Goal: Information Seeking & Learning: Learn about a topic

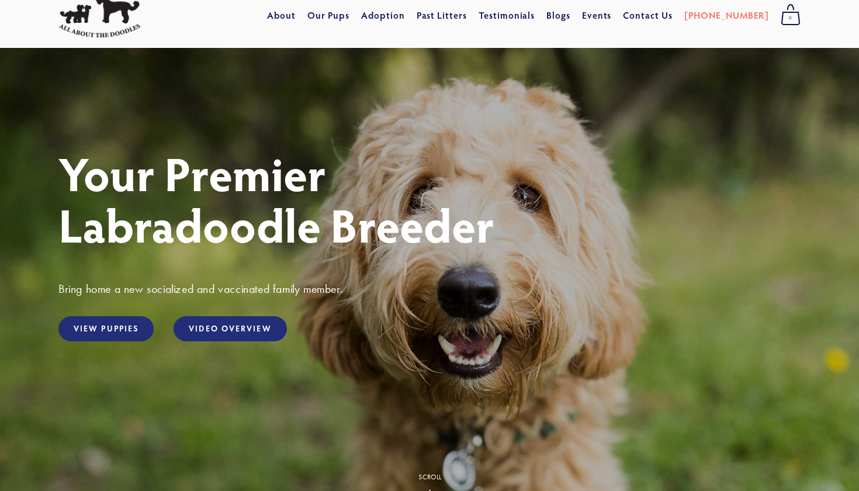
scroll to position [43, 0]
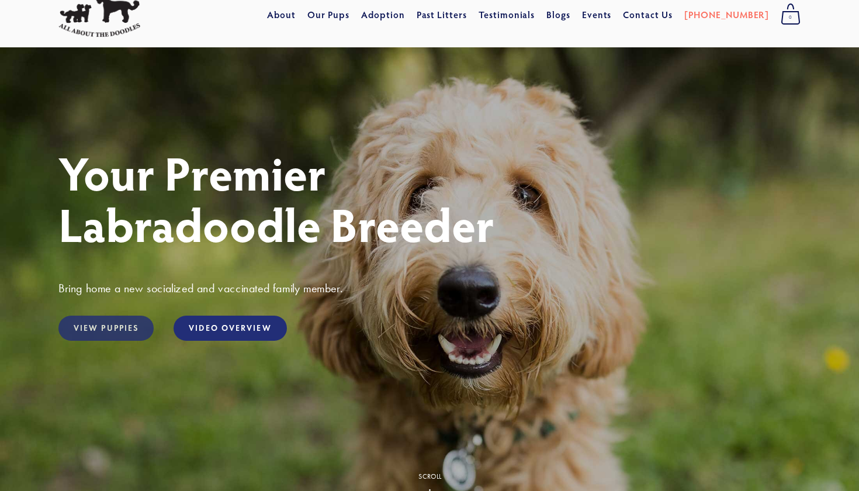
click at [128, 333] on link "View Puppies" at bounding box center [105, 328] width 95 height 25
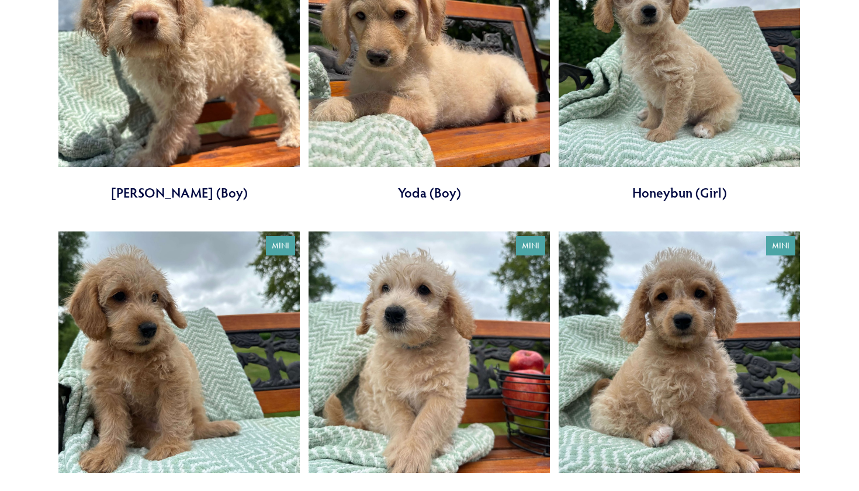
scroll to position [895, 0]
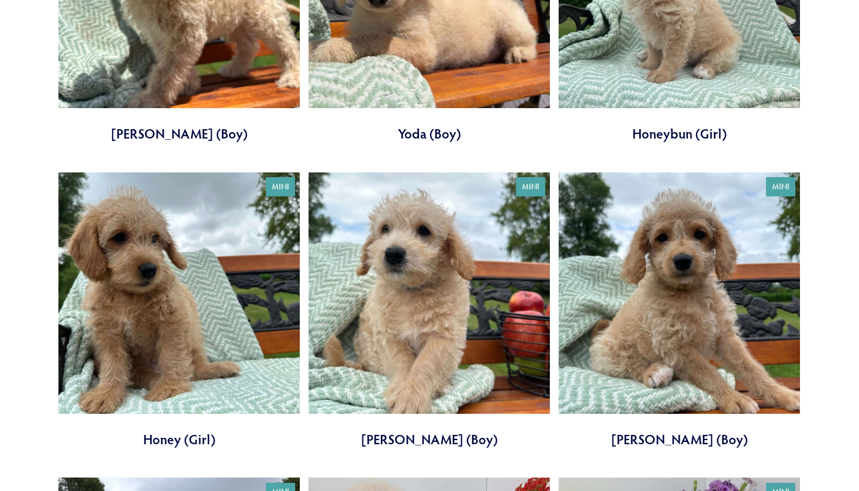
click at [188, 275] on link at bounding box center [178, 310] width 241 height 277
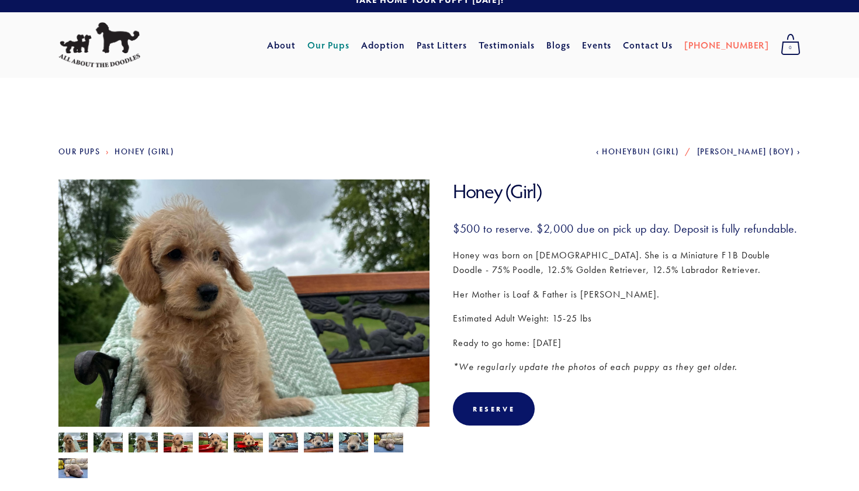
scroll to position [13, 0]
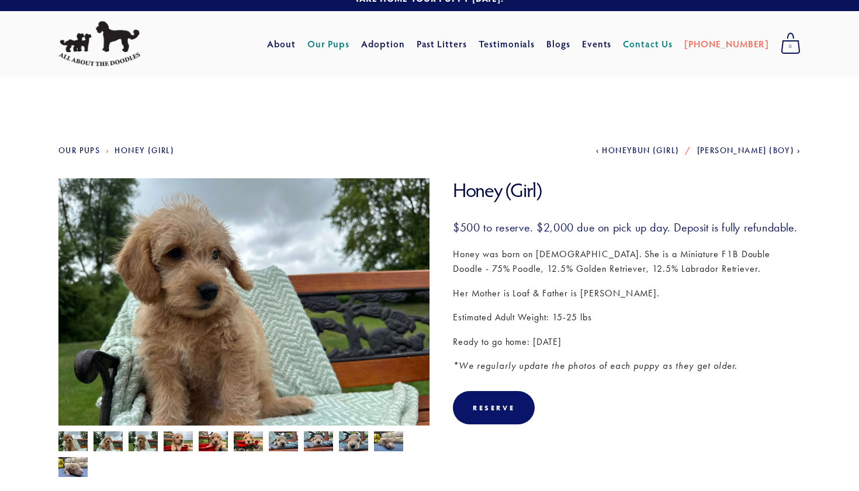
click at [672, 44] on link "Contact Us" at bounding box center [648, 43] width 50 height 21
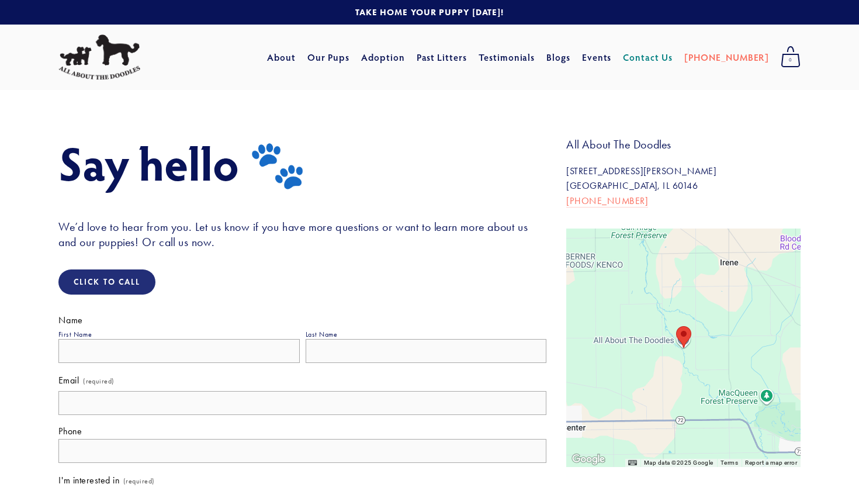
click at [671, 352] on div "To navigate, press the arrow keys." at bounding box center [684, 348] width 234 height 239
click at [676, 326] on area "All About The Doodles 34697 Wheeler Rd Kirkland, IL 60146, United States" at bounding box center [676, 326] width 0 height 0
click at [296, 58] on link "About" at bounding box center [281, 57] width 29 height 21
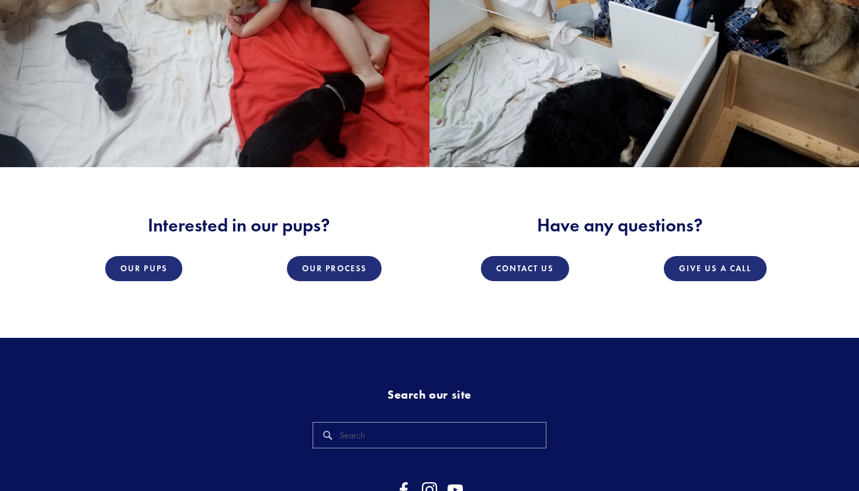
scroll to position [1708, 0]
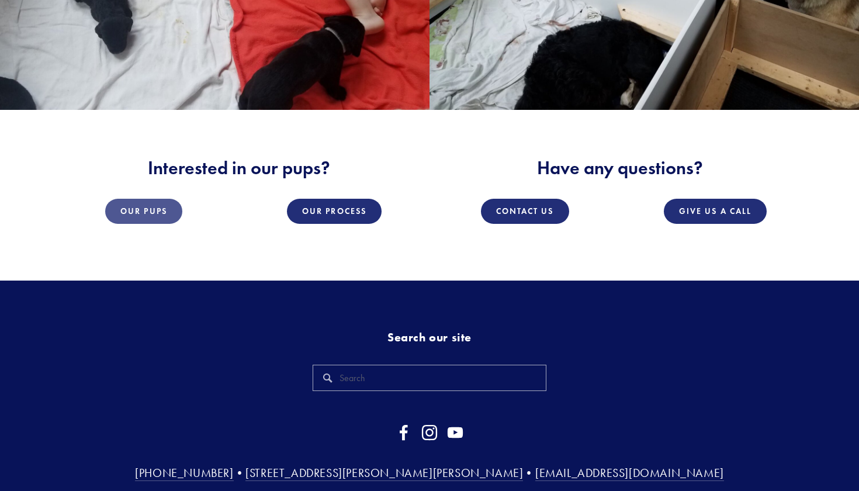
click at [148, 212] on link "Our Pups" at bounding box center [143, 211] width 77 height 25
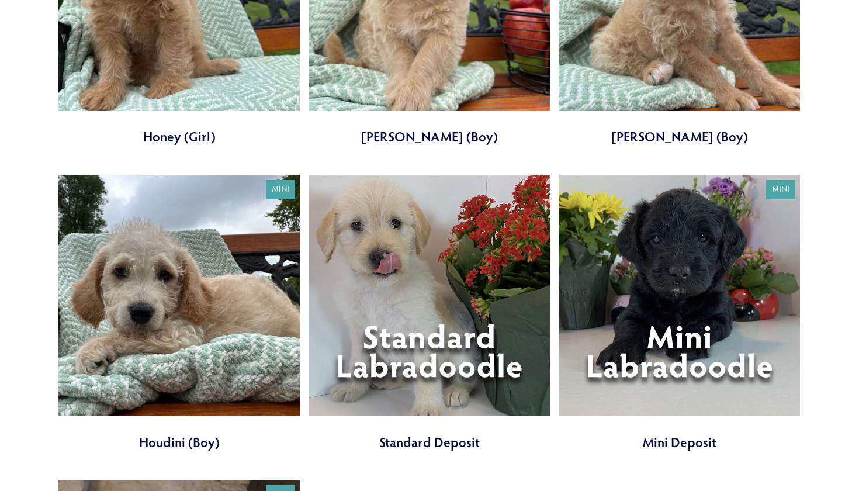
scroll to position [1198, 0]
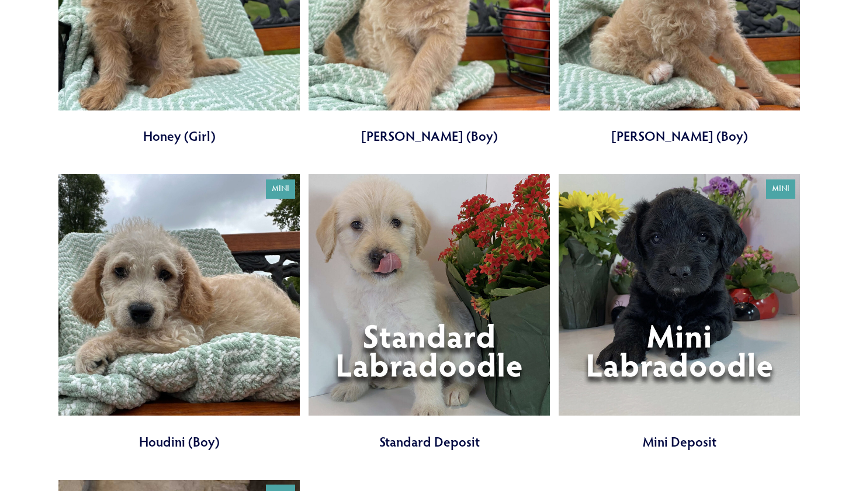
click at [403, 285] on link at bounding box center [429, 312] width 241 height 277
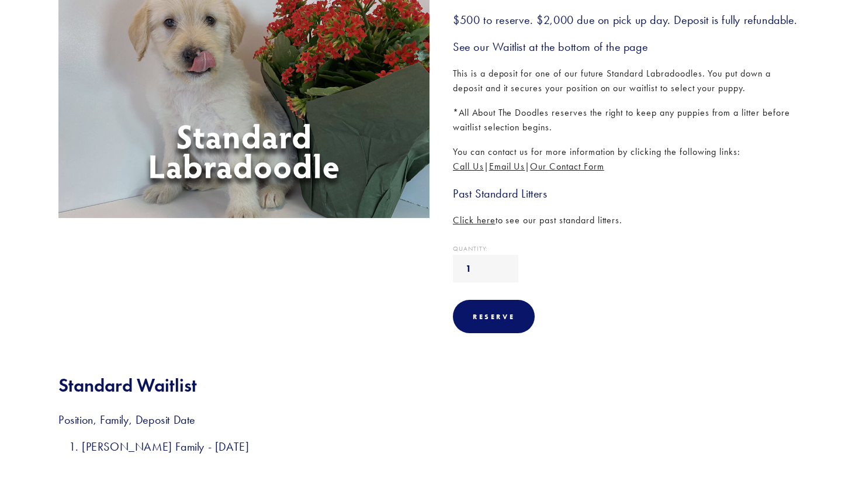
scroll to position [218, 0]
